Goal: Obtain resource: Obtain resource

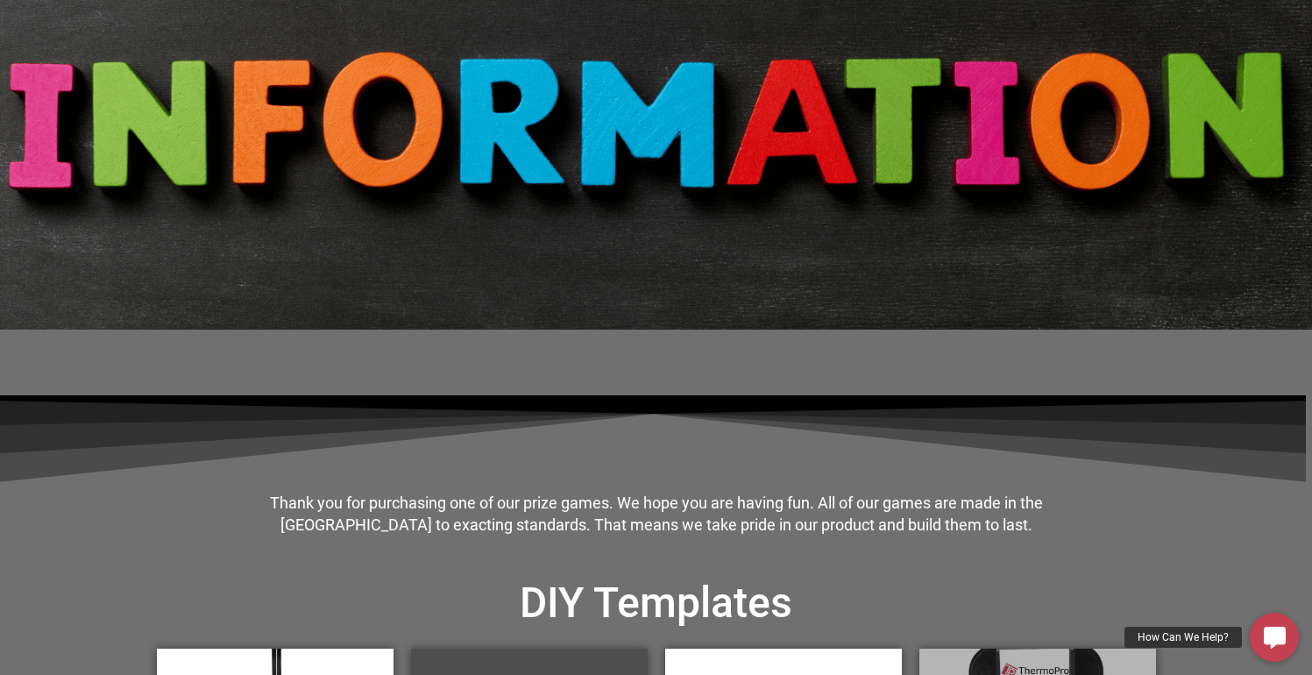
scroll to position [352, 0]
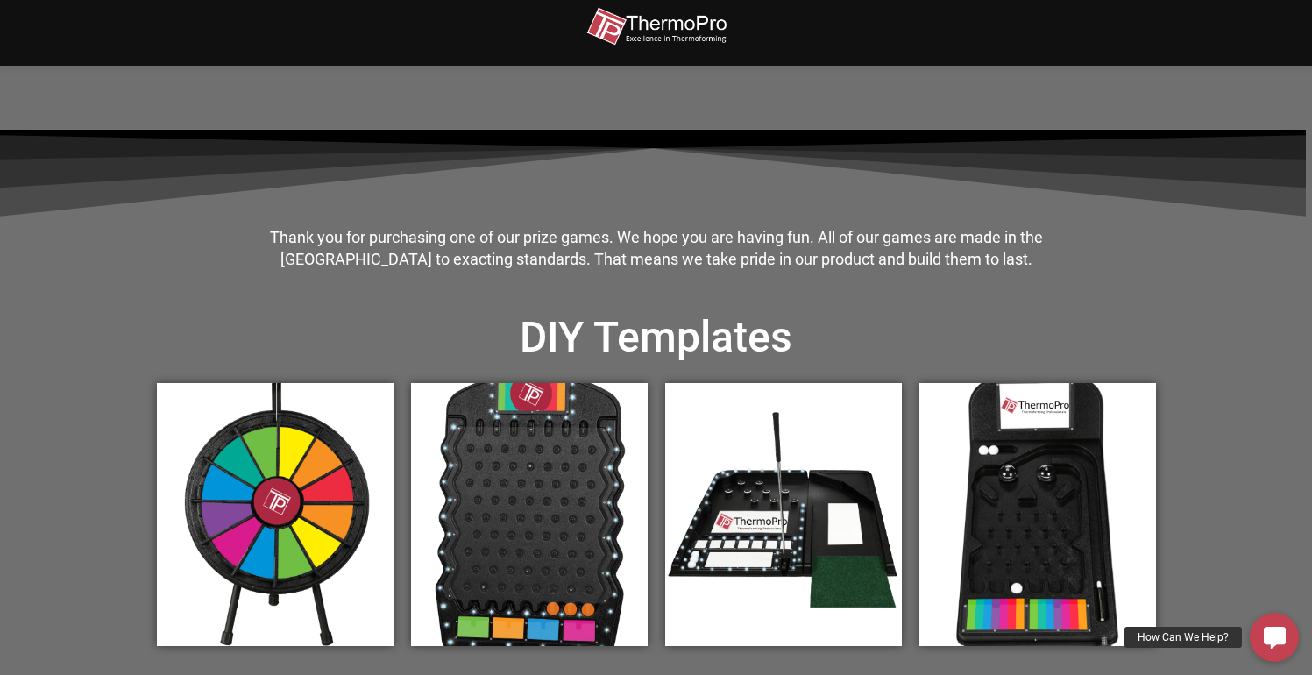
click at [74, 337] on section "Thank you for purchasing one of our prize games. We hope you are having fun. Al…" at bounding box center [656, 457] width 1312 height 787
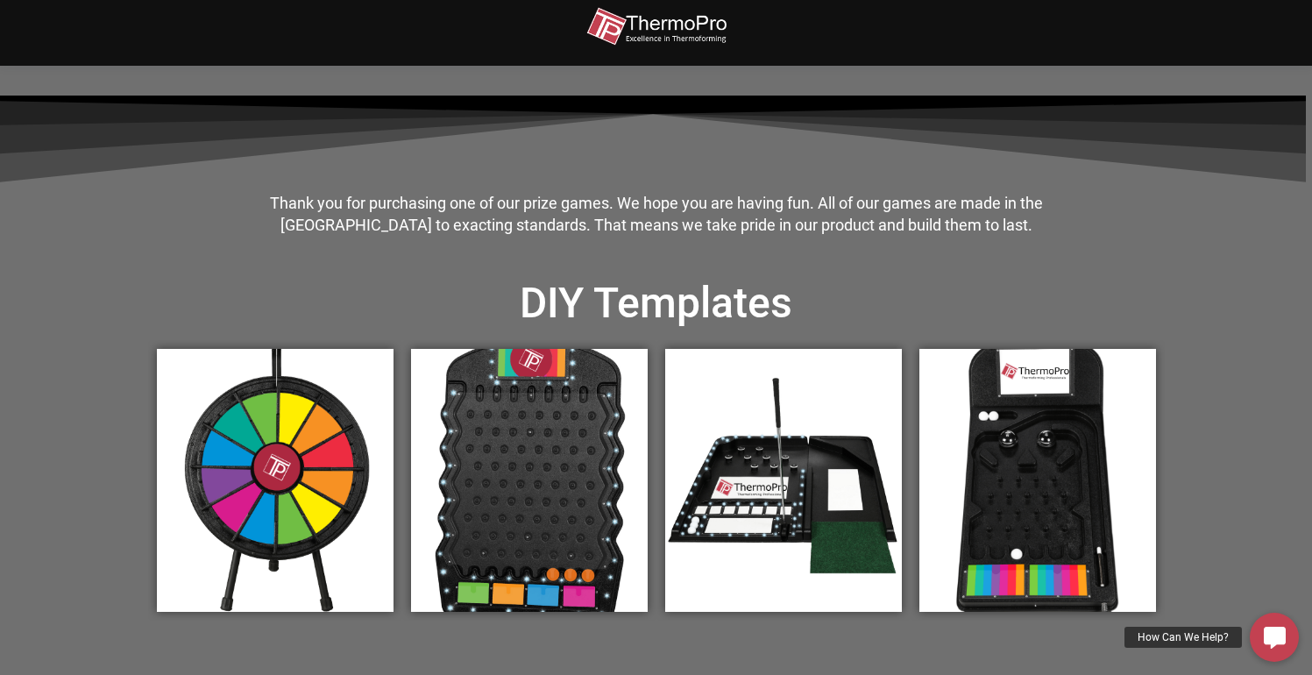
scroll to position [398, 0]
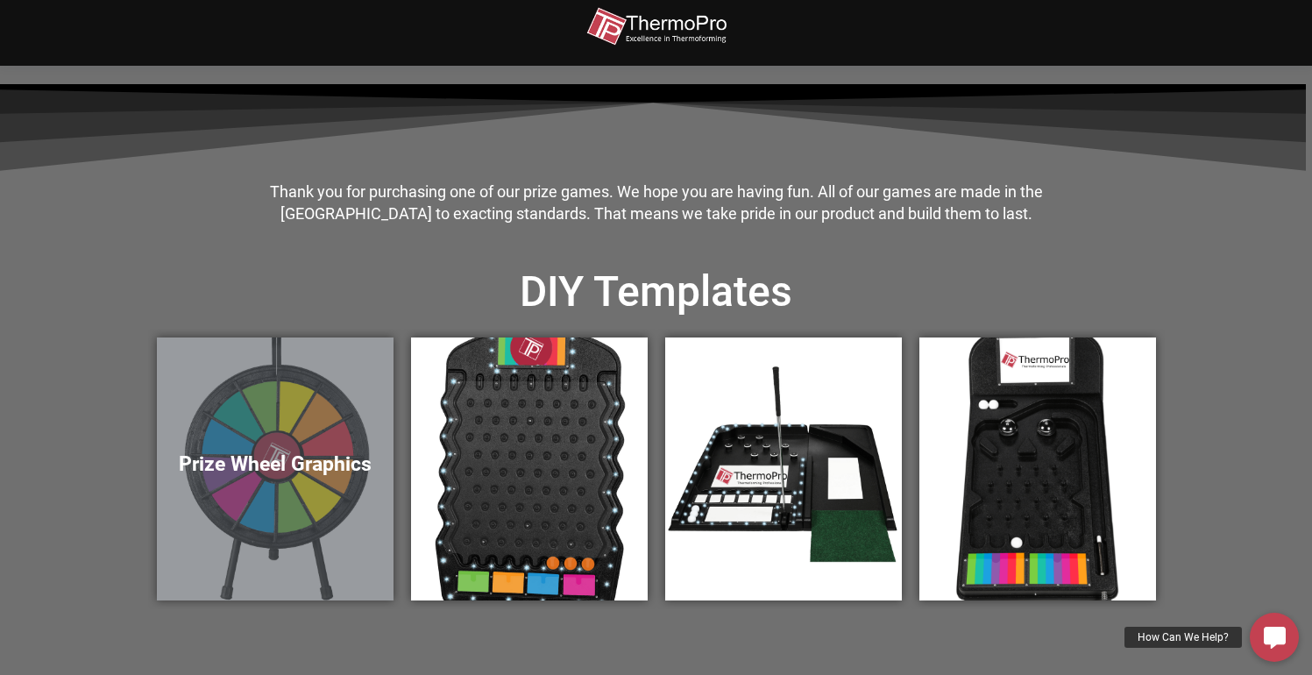
click at [290, 462] on h5 "Prize Wheel Graphics" at bounding box center [275, 464] width 202 height 25
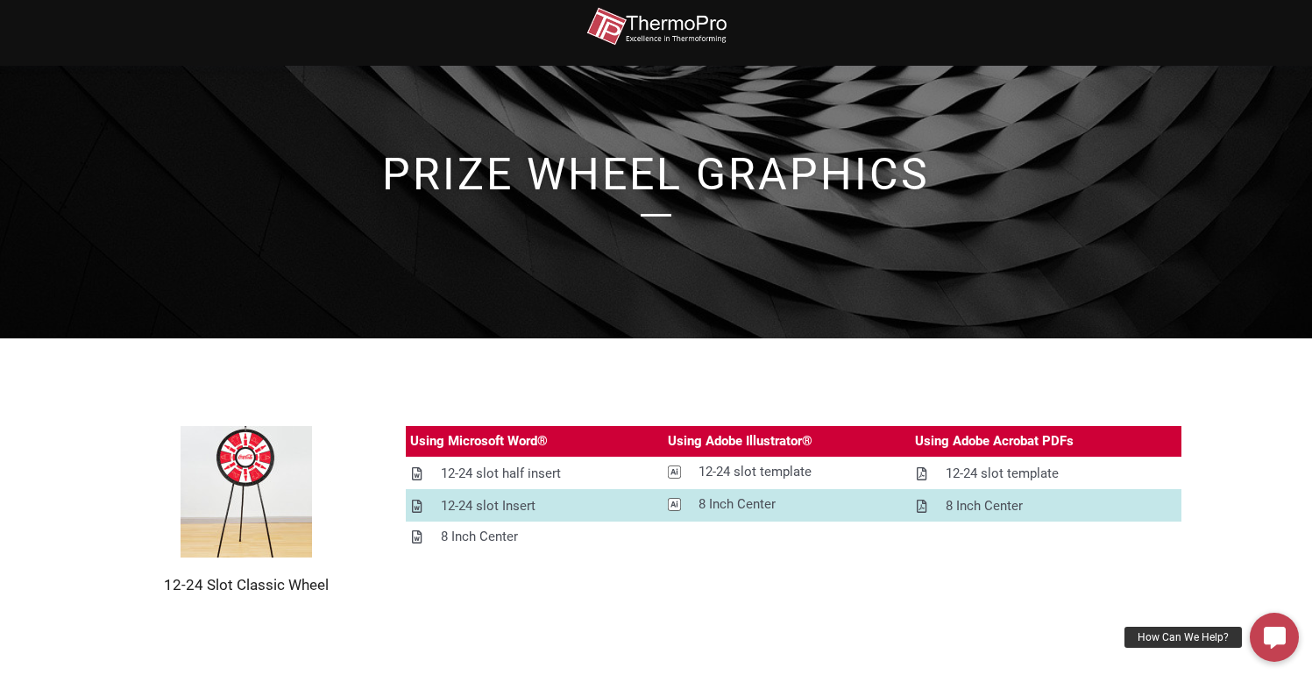
scroll to position [79, 0]
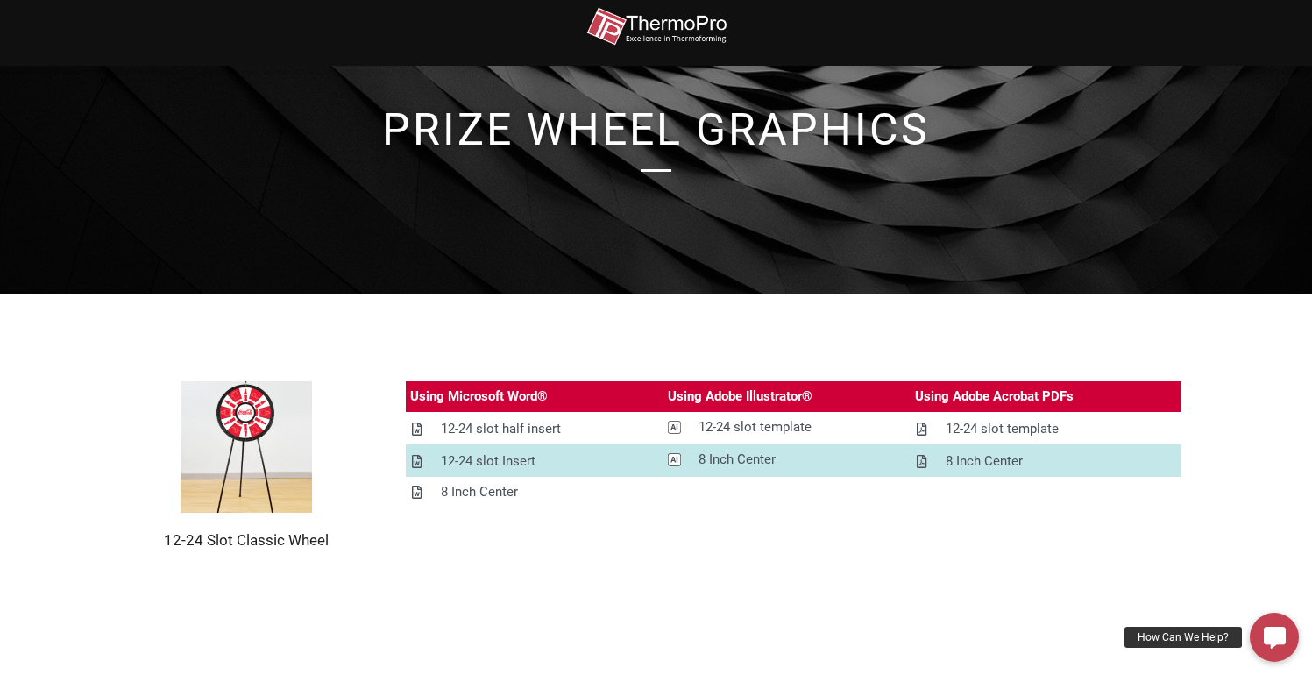
click at [543, 548] on div "Using Microsoft Word® Using Adobe Illustrator® Using Adobe Acrobat PDFs 12-24 s…" at bounding box center [794, 465] width 776 height 168
click at [847, 298] on section "12-24 Slot Classic Wheel Using Microsoft Word® Using Adobe Illustrator® Using A…" at bounding box center [656, 466] width 1312 height 344
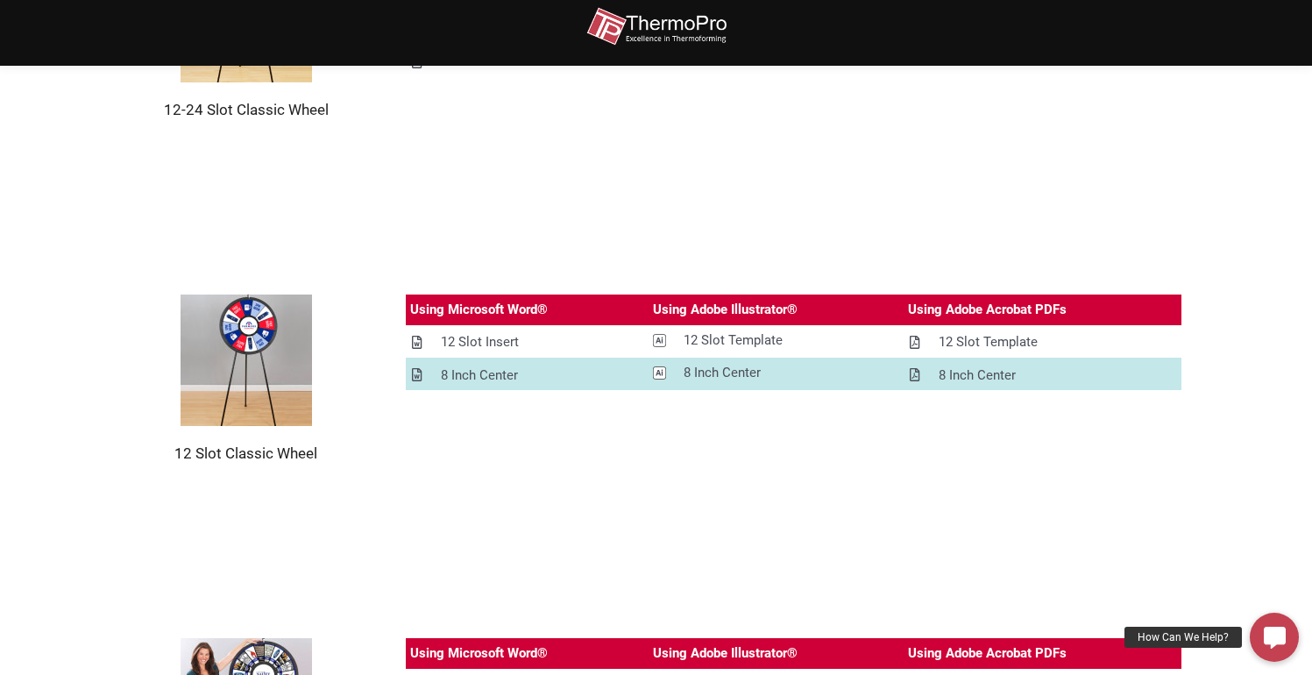
scroll to position [690, 0]
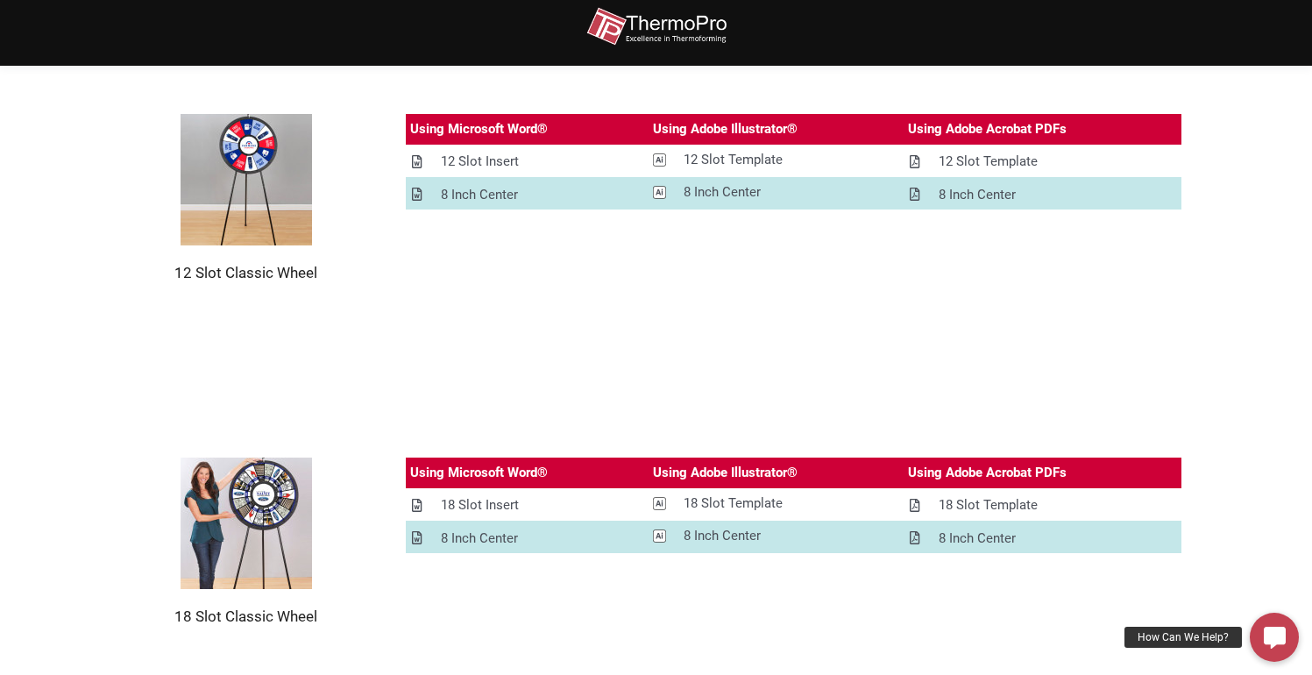
click at [68, 344] on section "12 Slot Classic Wheel Using Microsoft Word® Using Adobe Illustrator® Using Adob…" at bounding box center [656, 198] width 1312 height 344
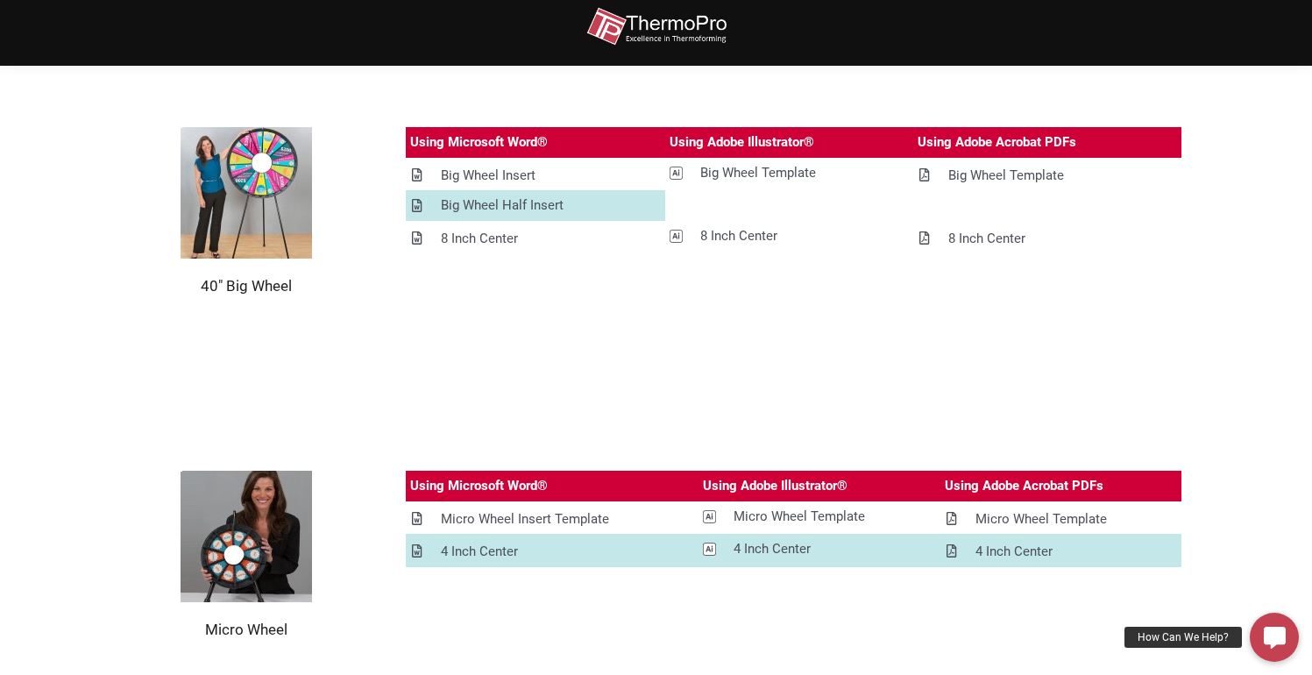
scroll to position [1545, 0]
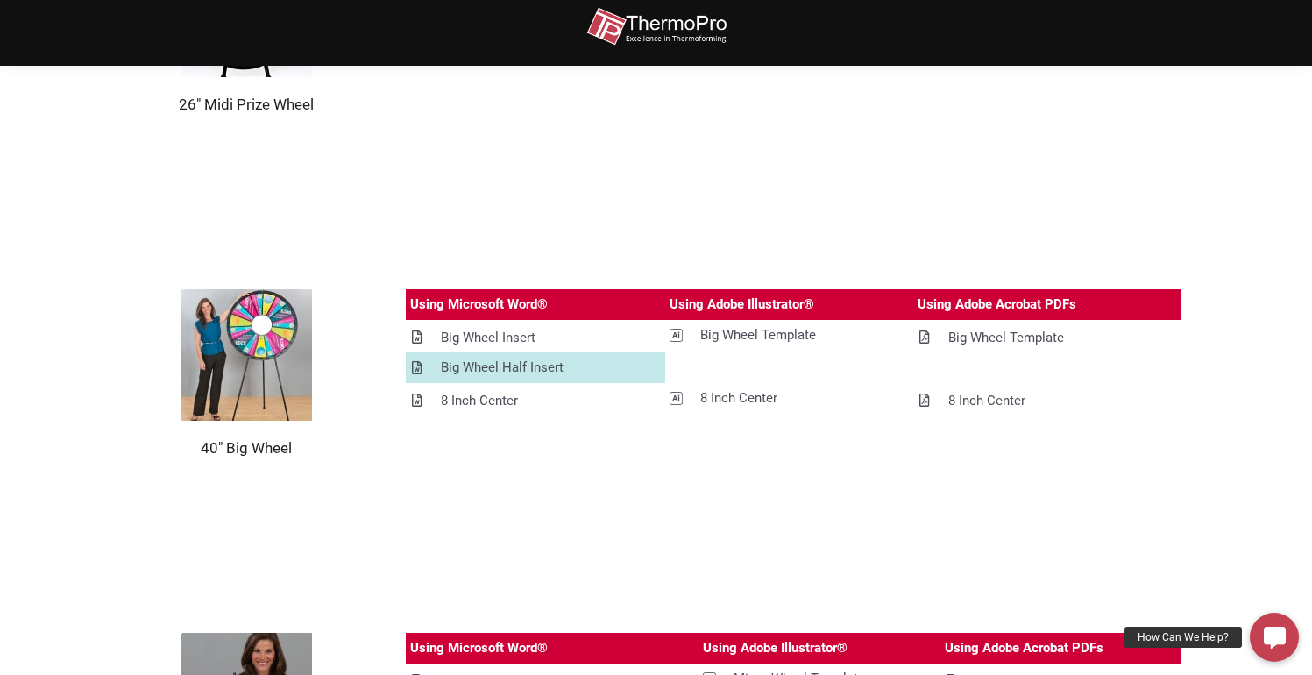
drag, startPoint x: 1122, startPoint y: 198, endPoint x: 1121, endPoint y: 126, distance: 71.9
click at [1122, 196] on section "26" Midi Prize Wheel Using Microsoft Word® Using Adobe Illustrator® Using Adobe…" at bounding box center [656, 30] width 1312 height 344
